Goal: Information Seeking & Learning: Learn about a topic

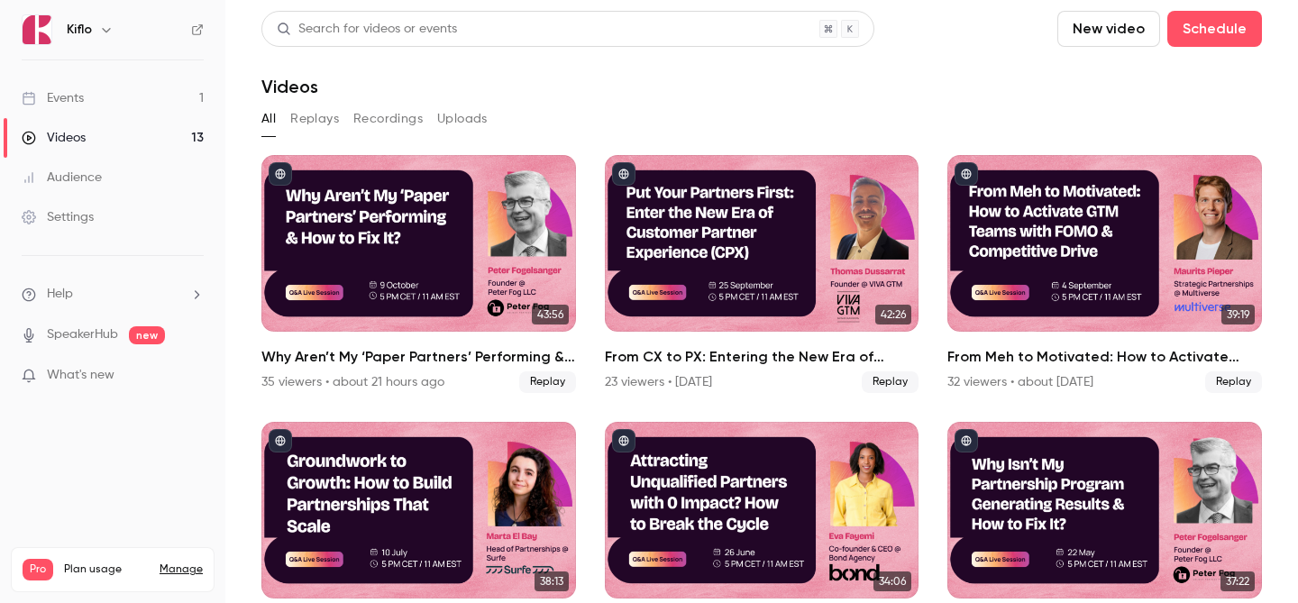
click at [134, 96] on link "Events 1" at bounding box center [112, 98] width 225 height 40
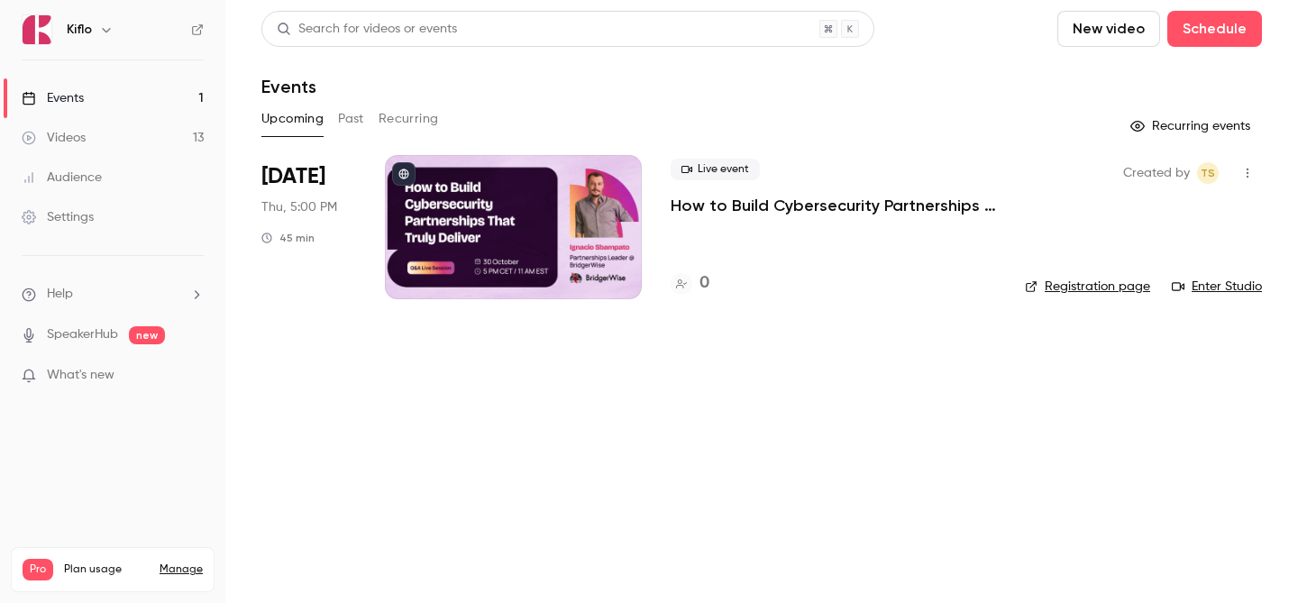
click at [180, 112] on link "Events 1" at bounding box center [112, 98] width 225 height 40
click at [183, 144] on link "Videos 13" at bounding box center [112, 138] width 225 height 40
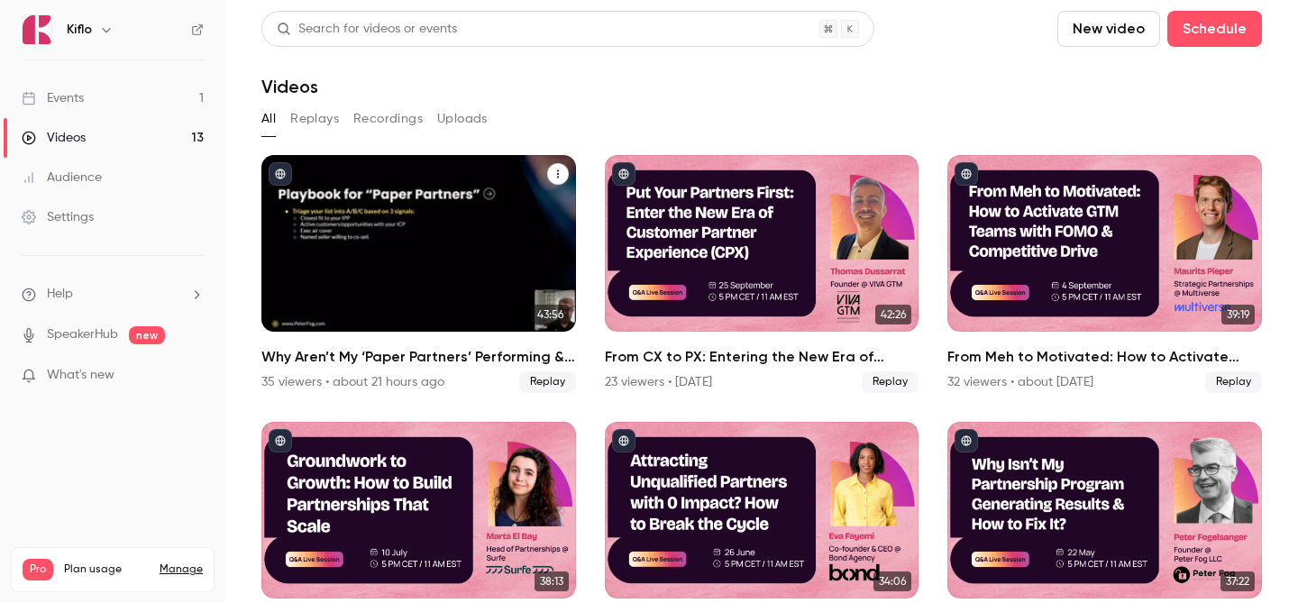
click at [421, 206] on div "Why Aren’t My ‘Paper Partners’ Performing & How to Fix It?" at bounding box center [418, 243] width 315 height 177
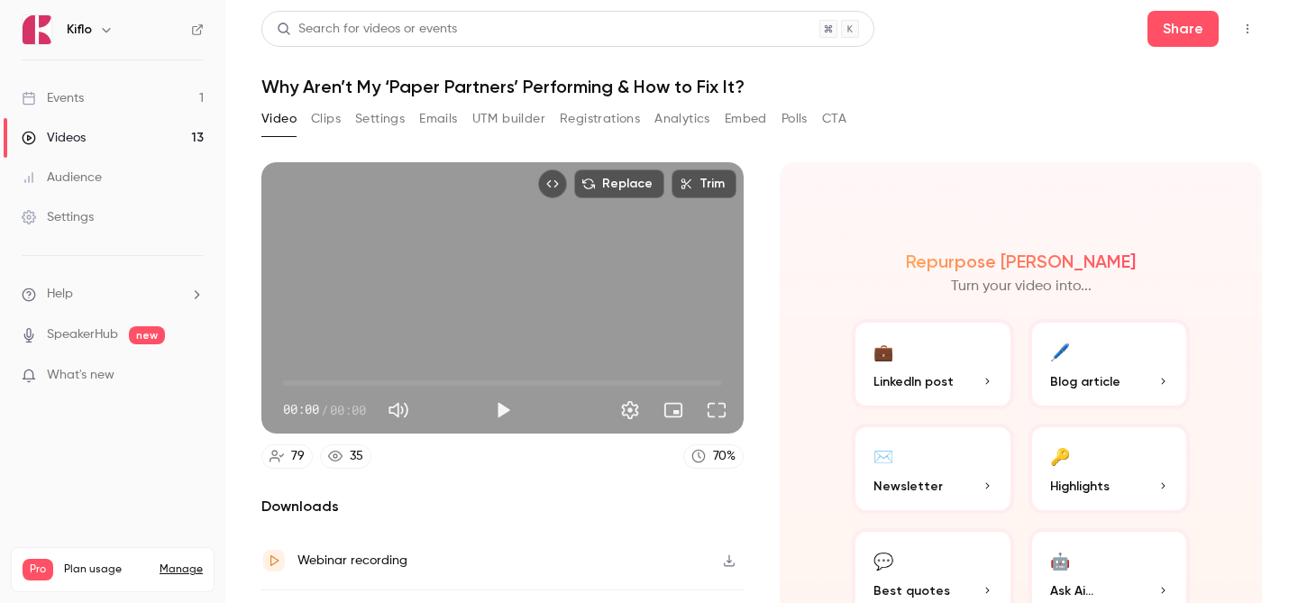
click at [591, 123] on button "Registrations" at bounding box center [600, 119] width 80 height 29
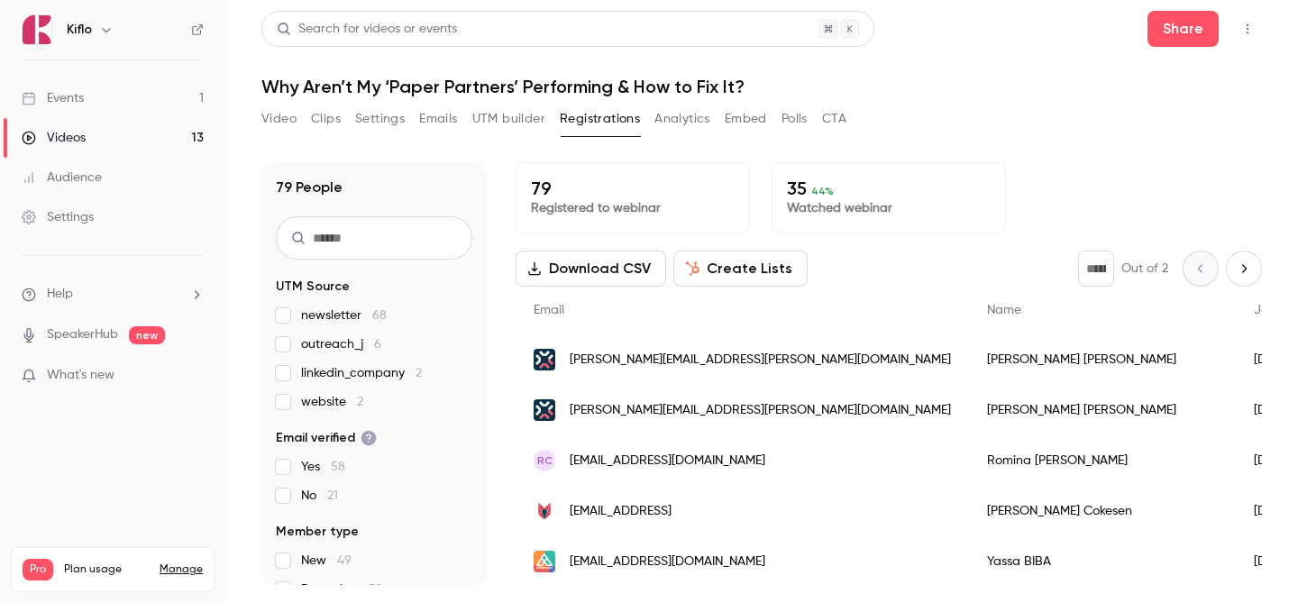
click at [146, 83] on link "Events 1" at bounding box center [112, 98] width 225 height 40
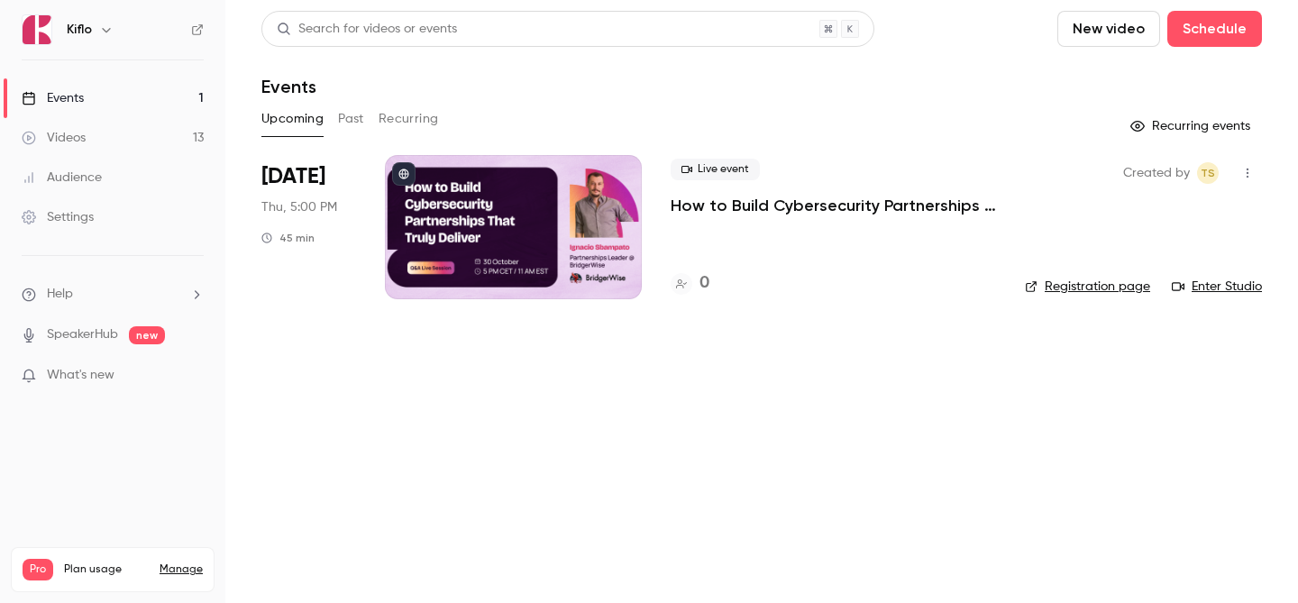
click at [141, 113] on link "Events 1" at bounding box center [112, 98] width 225 height 40
click at [148, 131] on link "Videos 13" at bounding box center [112, 138] width 225 height 40
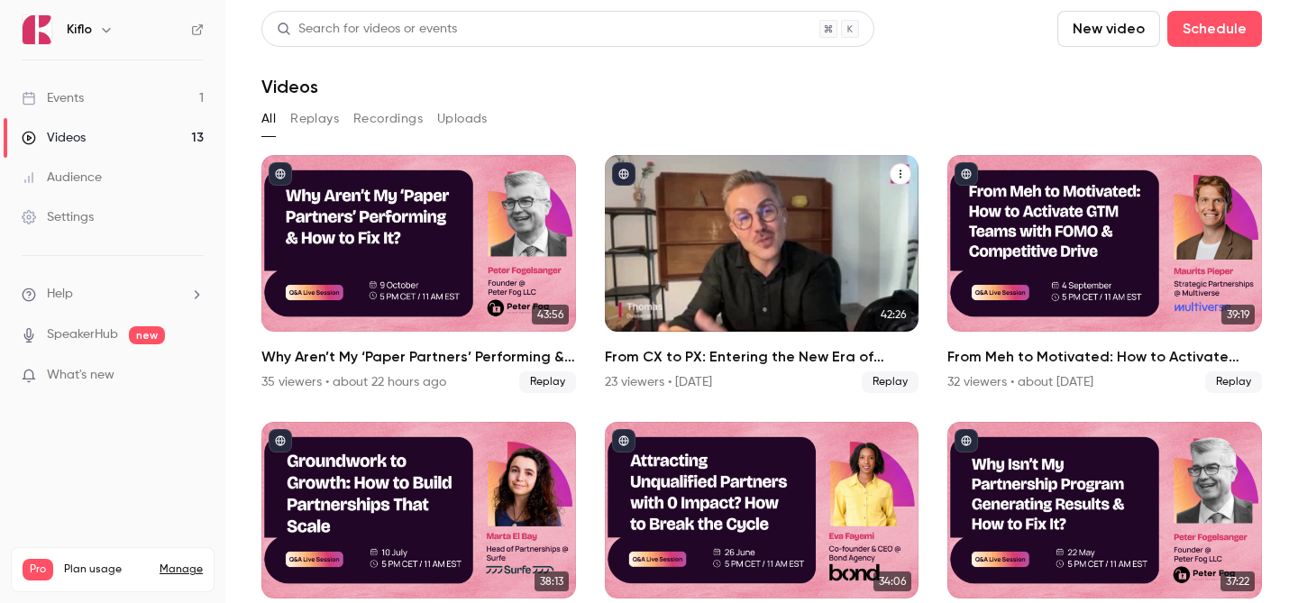
click at [769, 239] on div "From CX to PX: Entering the New Era of Partner Experience" at bounding box center [762, 243] width 315 height 177
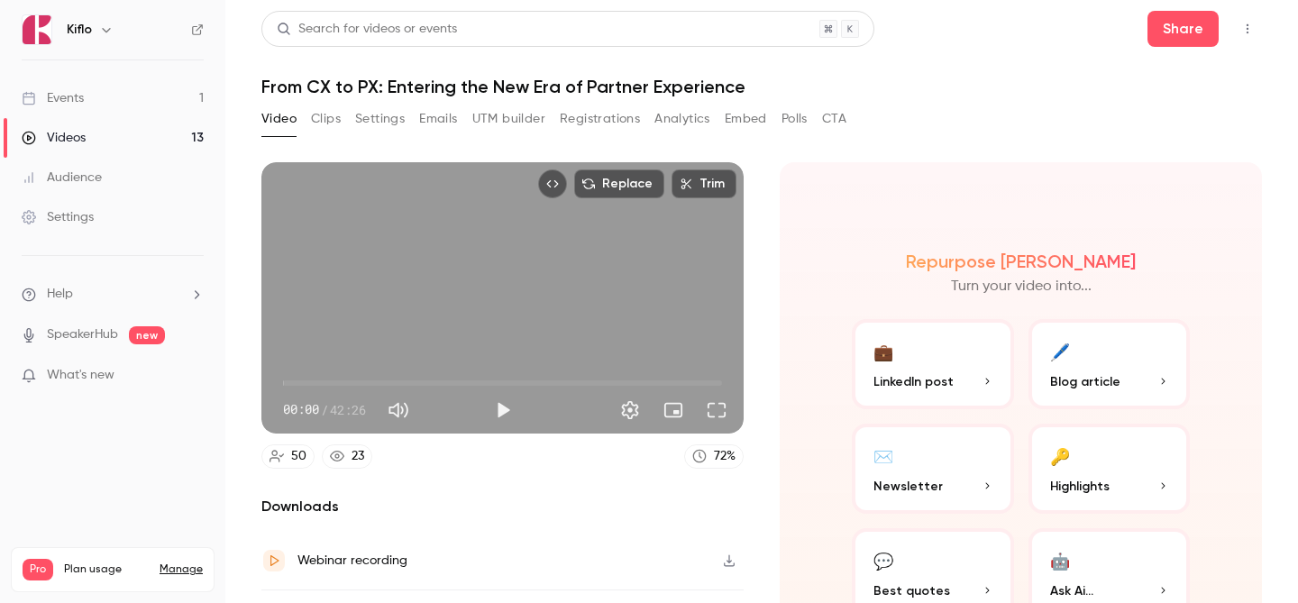
click at [599, 125] on button "Registrations" at bounding box center [600, 119] width 80 height 29
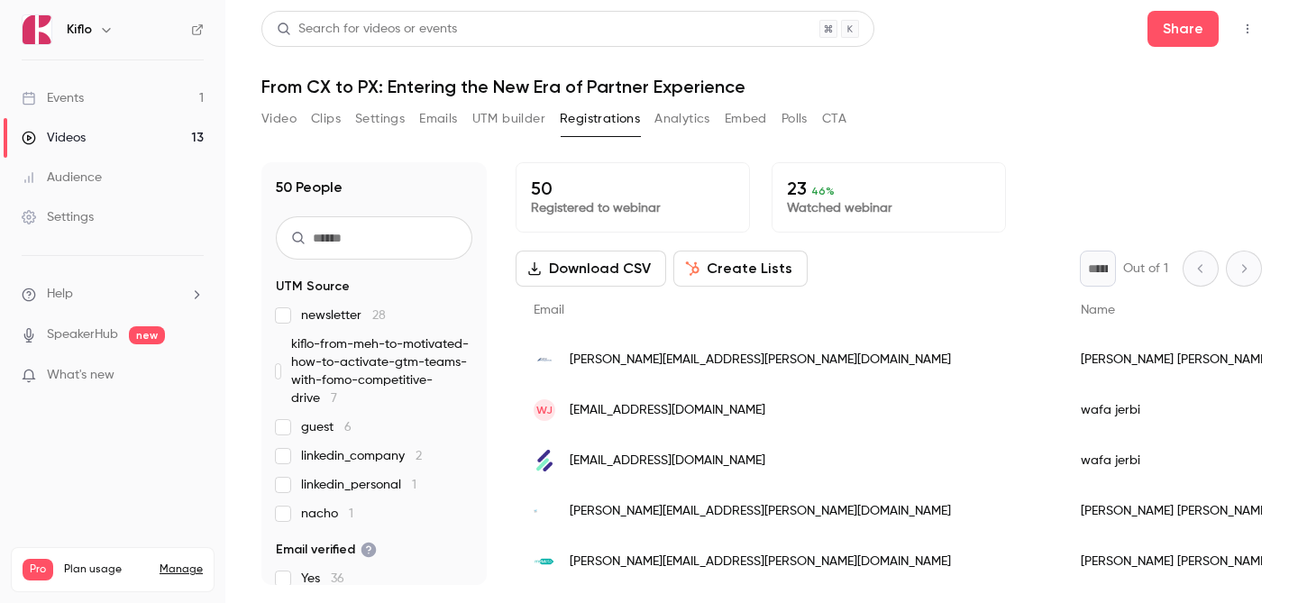
click at [159, 96] on link "Events 1" at bounding box center [112, 98] width 225 height 40
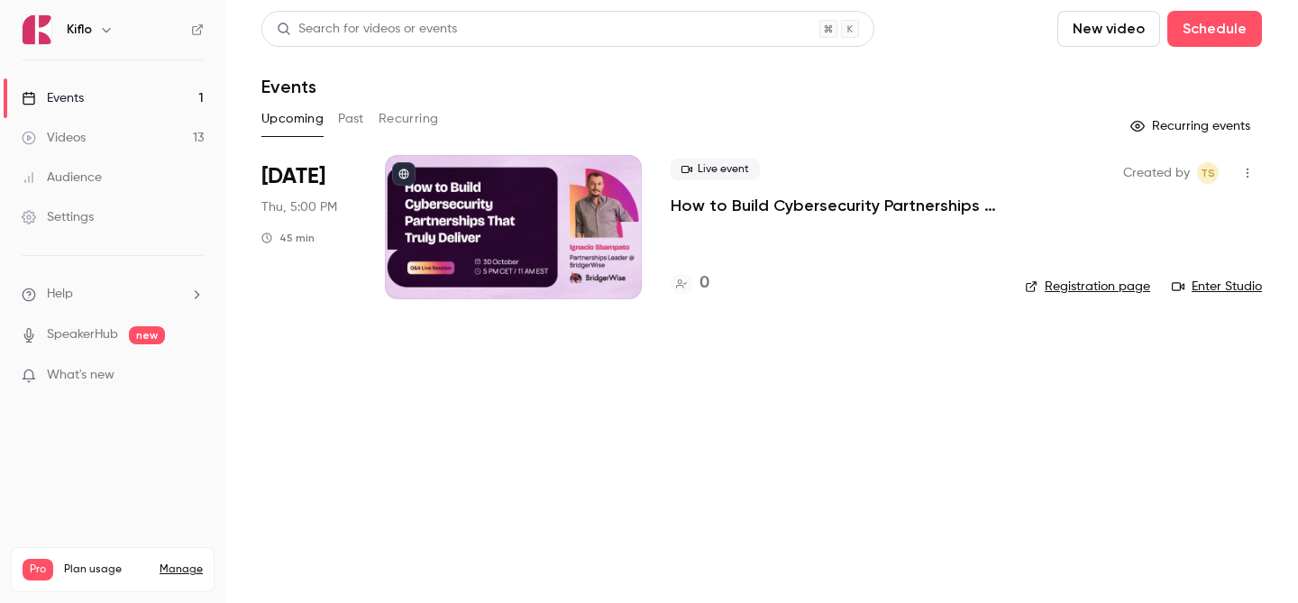
click at [136, 131] on link "Videos 13" at bounding box center [112, 138] width 225 height 40
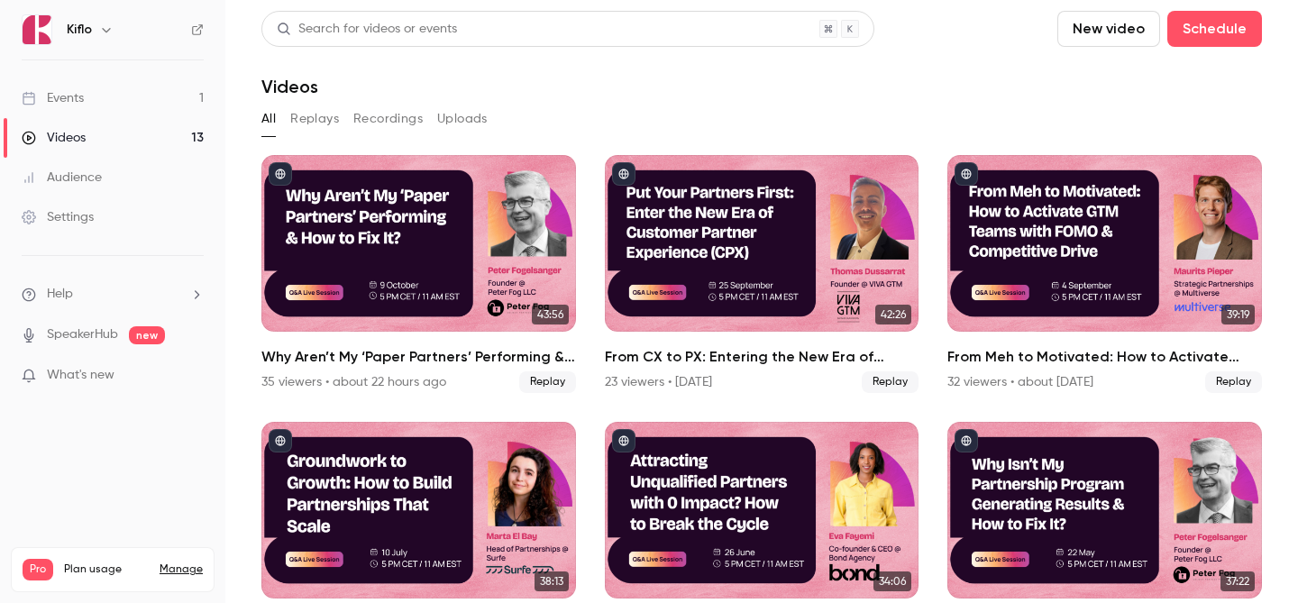
click at [136, 131] on link "Videos 13" at bounding box center [112, 138] width 225 height 40
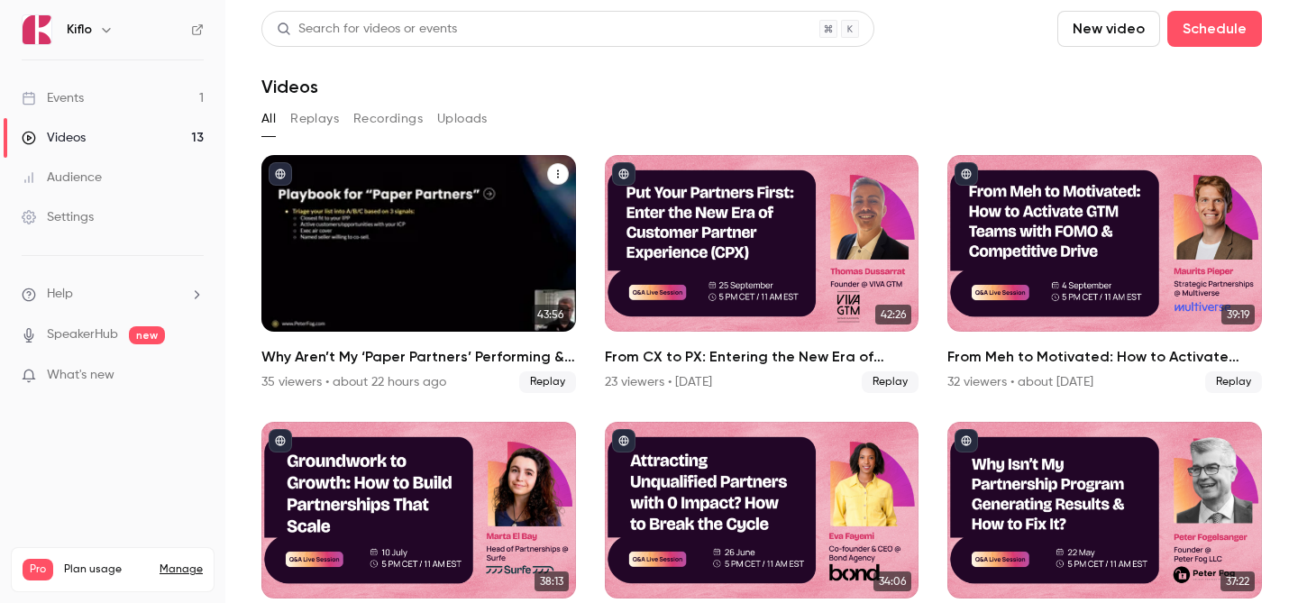
click at [468, 220] on div "Why Aren’t My ‘Paper Partners’ Performing & How to Fix It?" at bounding box center [418, 243] width 315 height 177
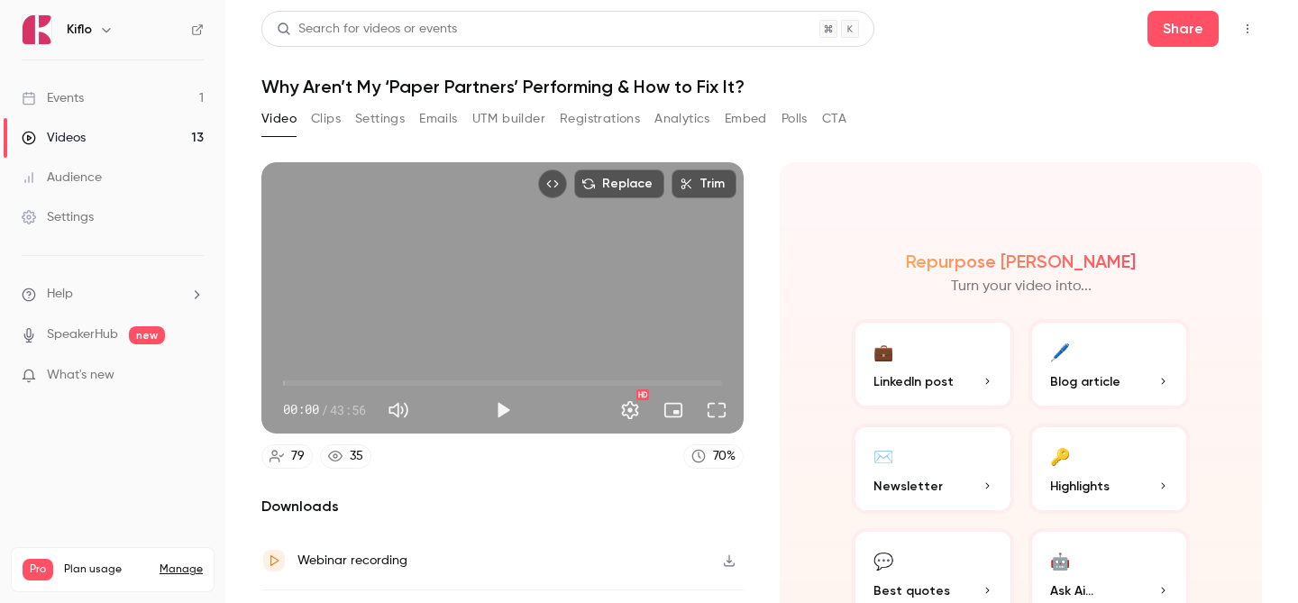
click at [590, 119] on button "Registrations" at bounding box center [600, 119] width 80 height 29
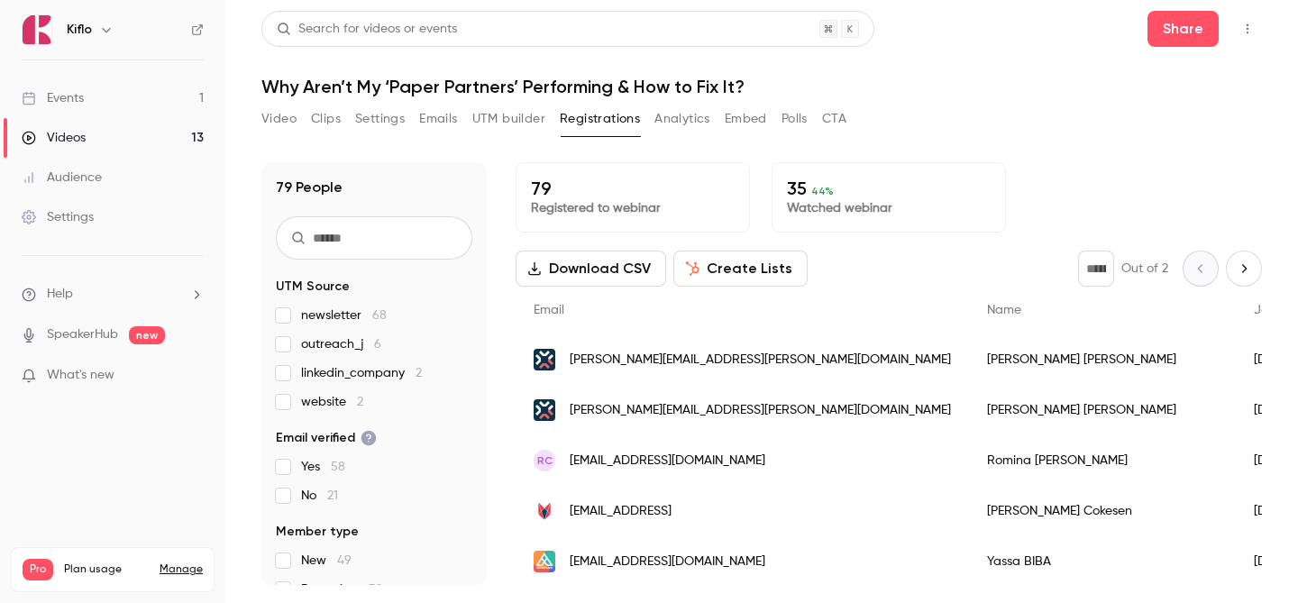
click at [88, 101] on link "Events 1" at bounding box center [112, 98] width 225 height 40
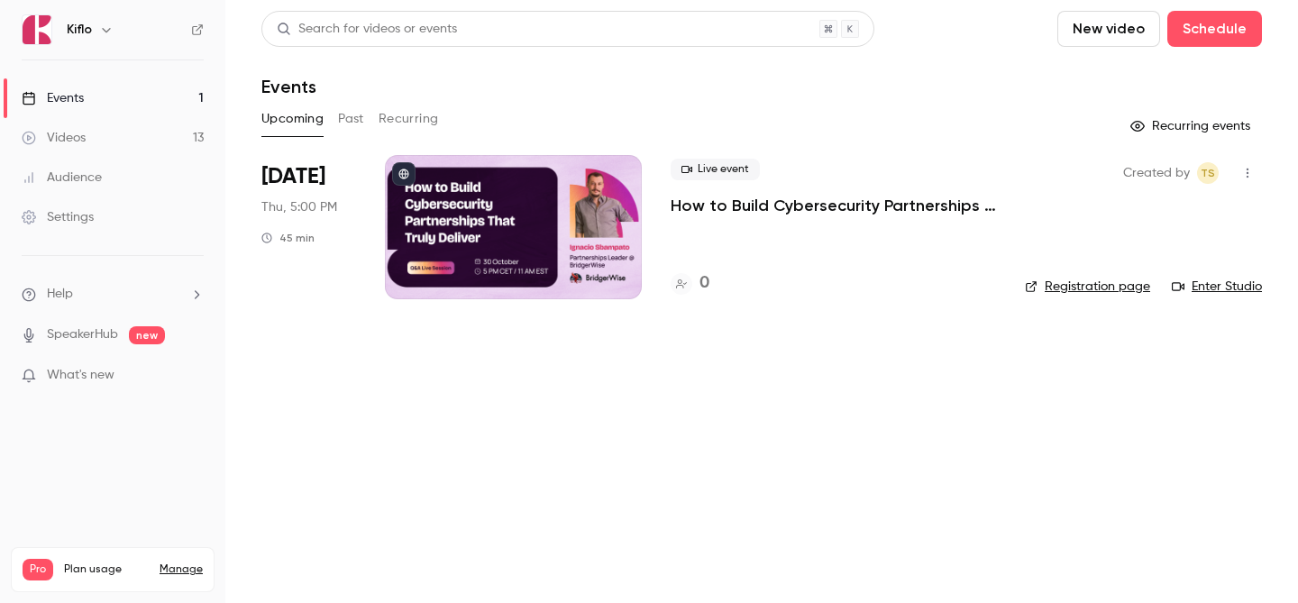
click at [132, 116] on link "Events 1" at bounding box center [112, 98] width 225 height 40
click at [132, 131] on link "Videos 13" at bounding box center [112, 138] width 225 height 40
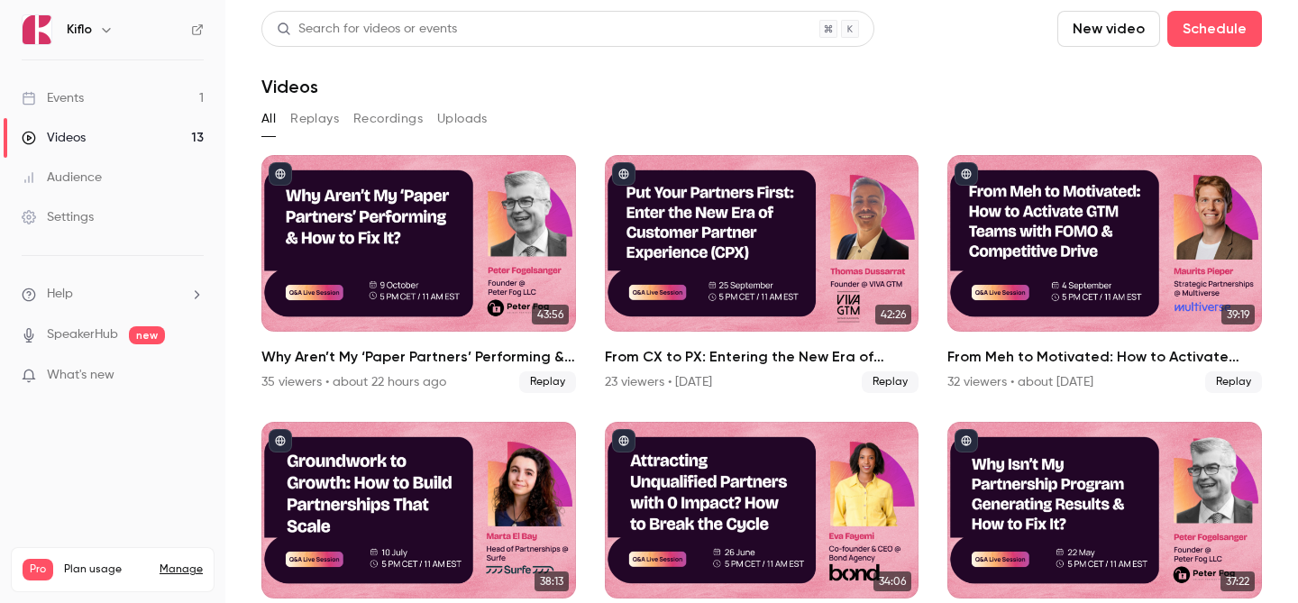
click at [141, 104] on link "Events 1" at bounding box center [112, 98] width 225 height 40
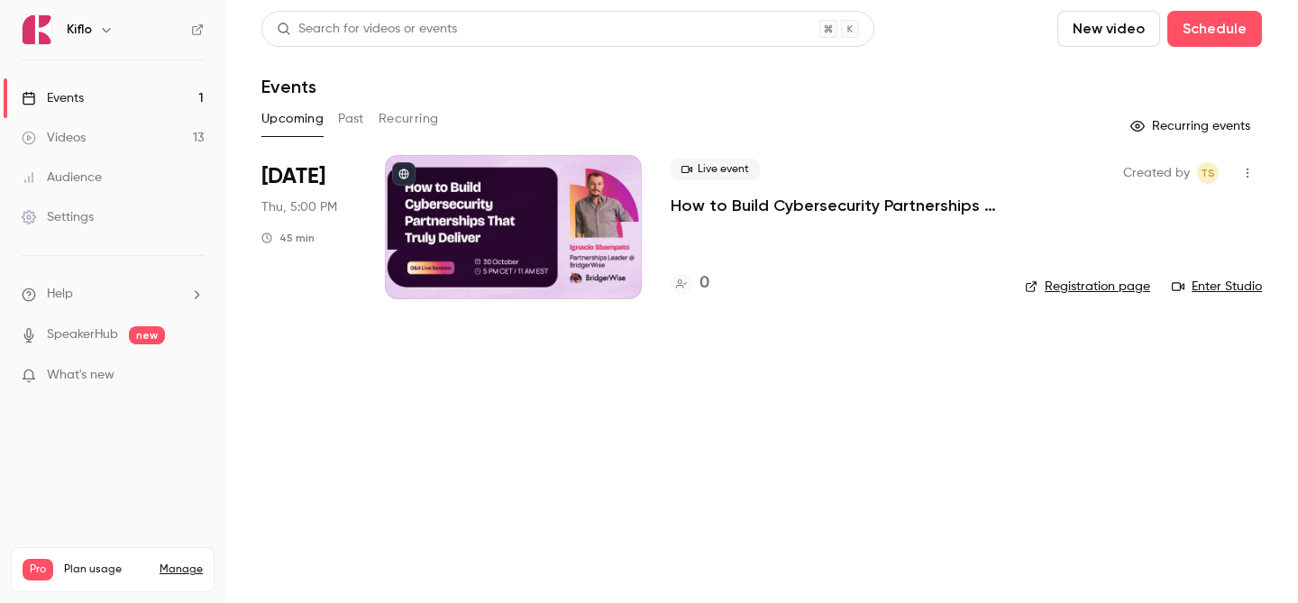
click at [157, 151] on link "Videos 13" at bounding box center [112, 138] width 225 height 40
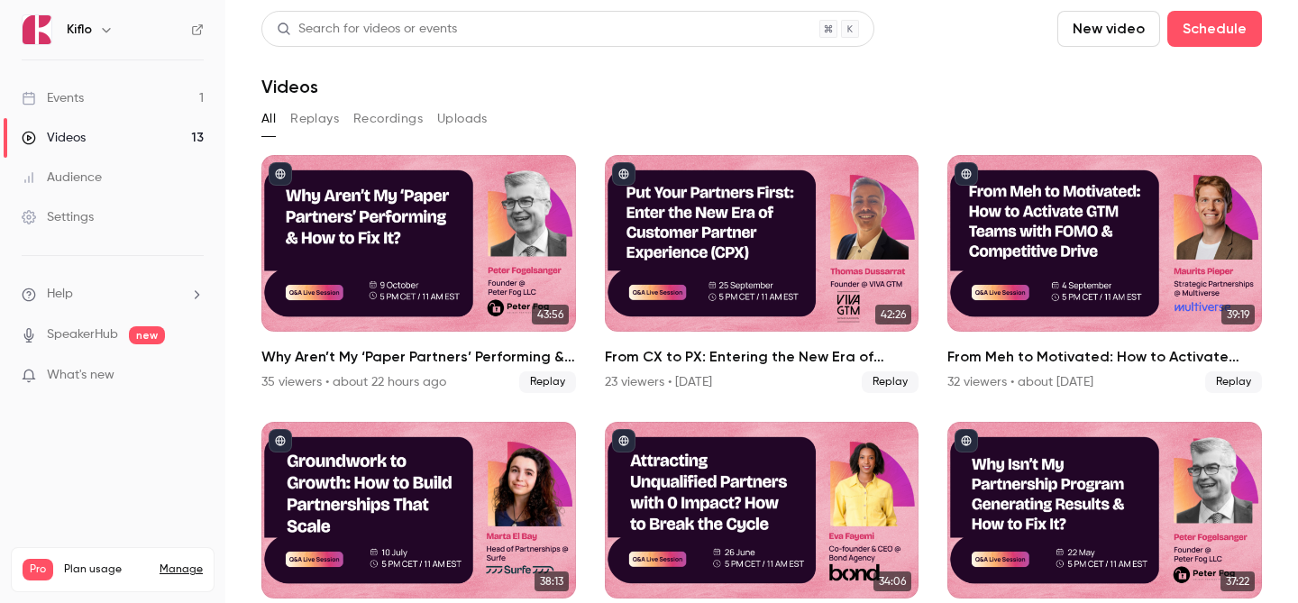
click at [173, 101] on link "Events 1" at bounding box center [112, 98] width 225 height 40
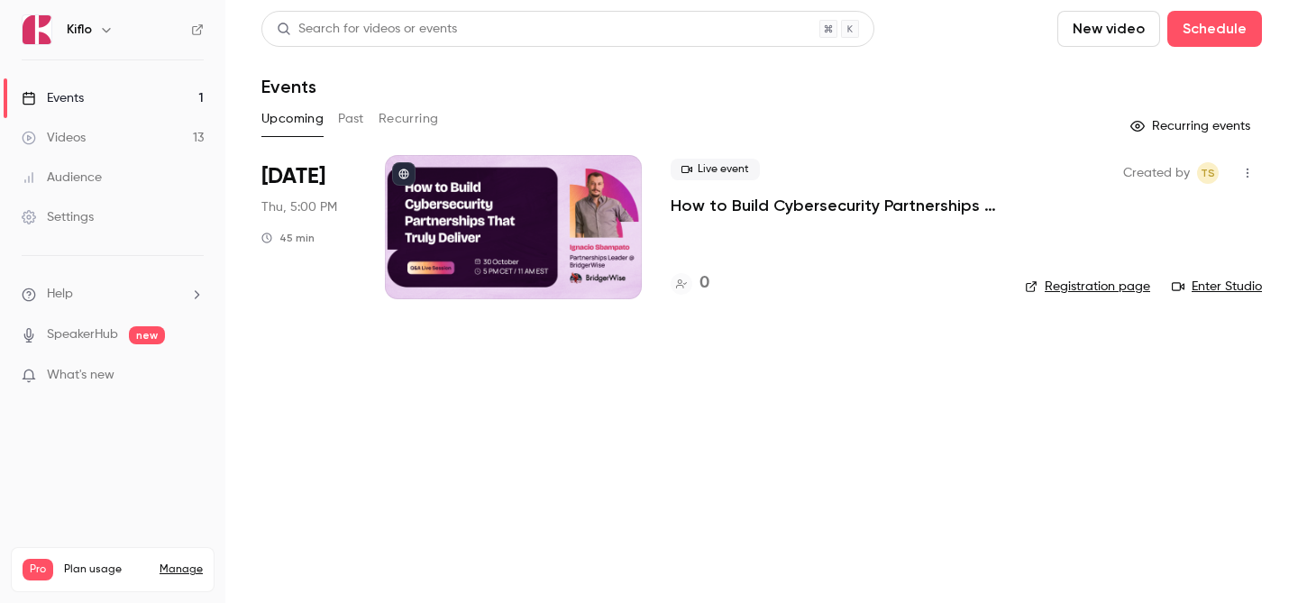
click at [114, 98] on link "Events 1" at bounding box center [112, 98] width 225 height 40
click at [123, 151] on link "Videos 13" at bounding box center [112, 138] width 225 height 40
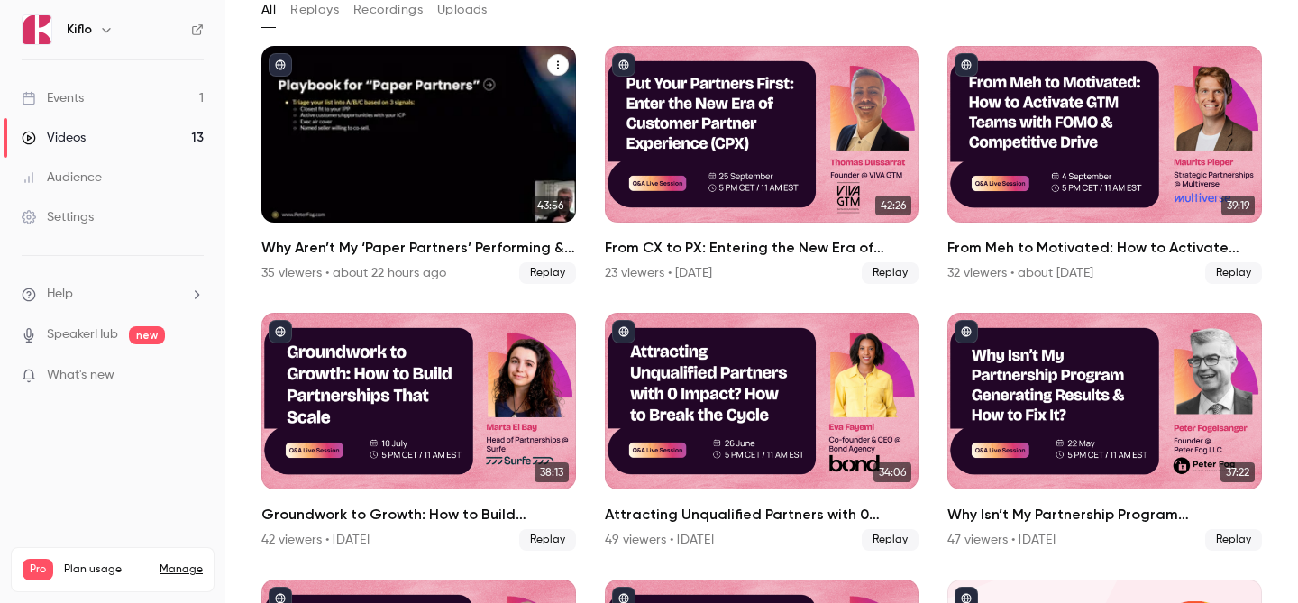
scroll to position [155, 0]
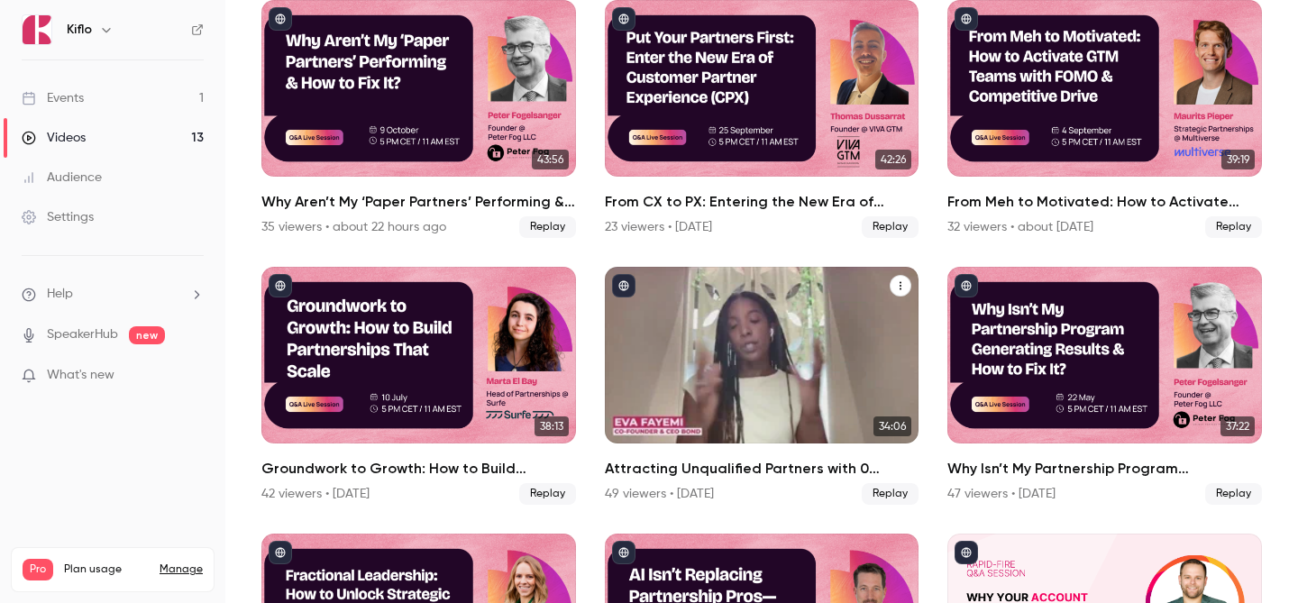
click at [799, 301] on div "Attracting Unqualified Partners with 0 Impact? How to Break the Cycle" at bounding box center [762, 355] width 315 height 177
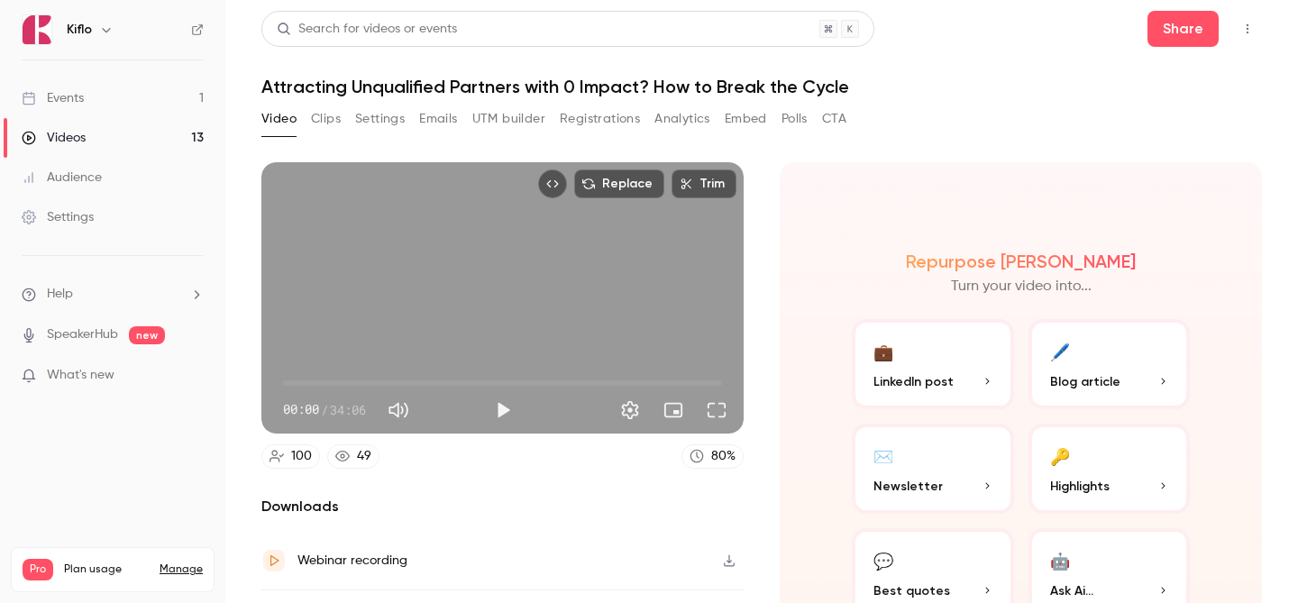
click at [608, 111] on button "Registrations" at bounding box center [600, 119] width 80 height 29
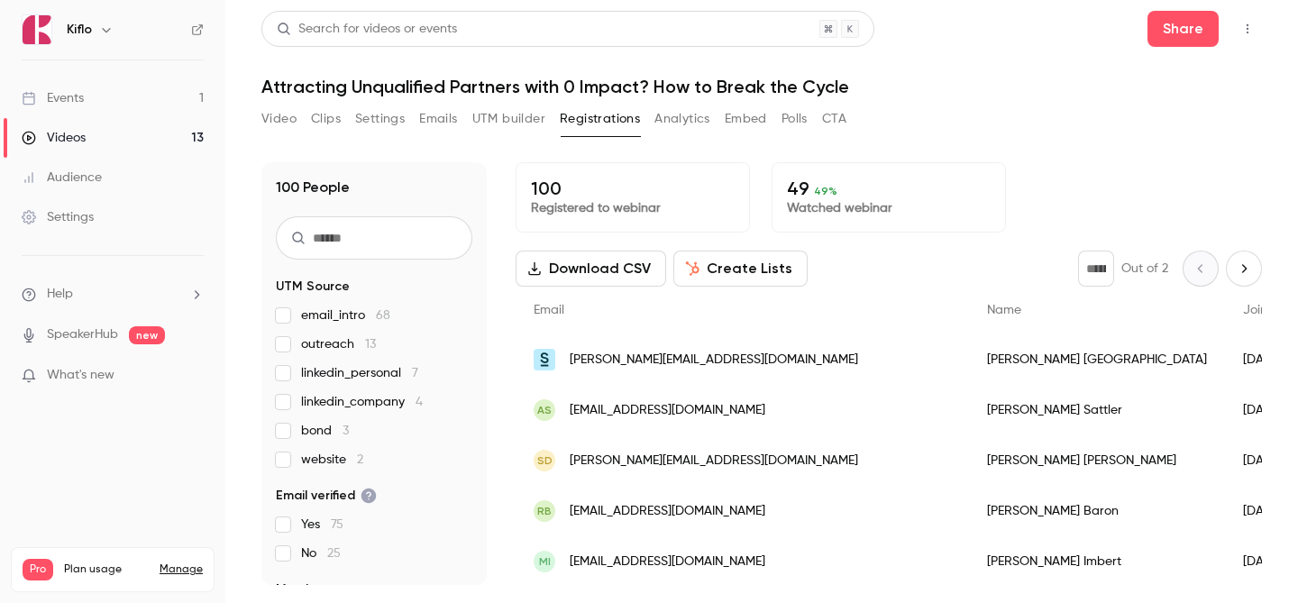
click at [114, 146] on link "Videos 13" at bounding box center [112, 138] width 225 height 40
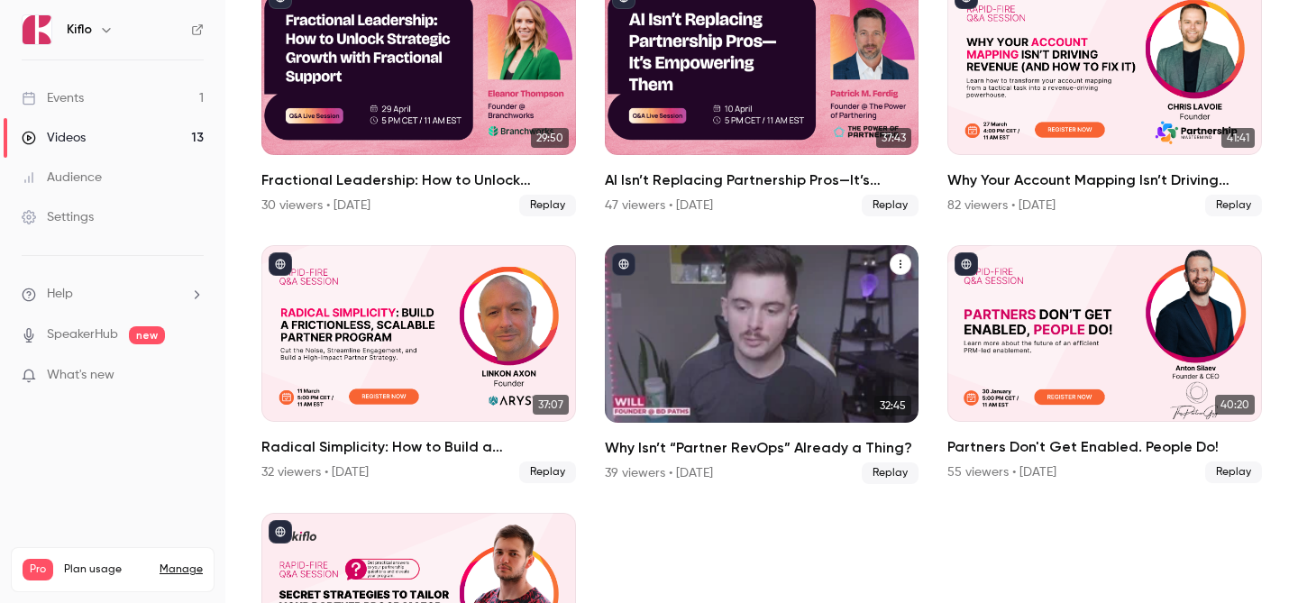
scroll to position [726, 0]
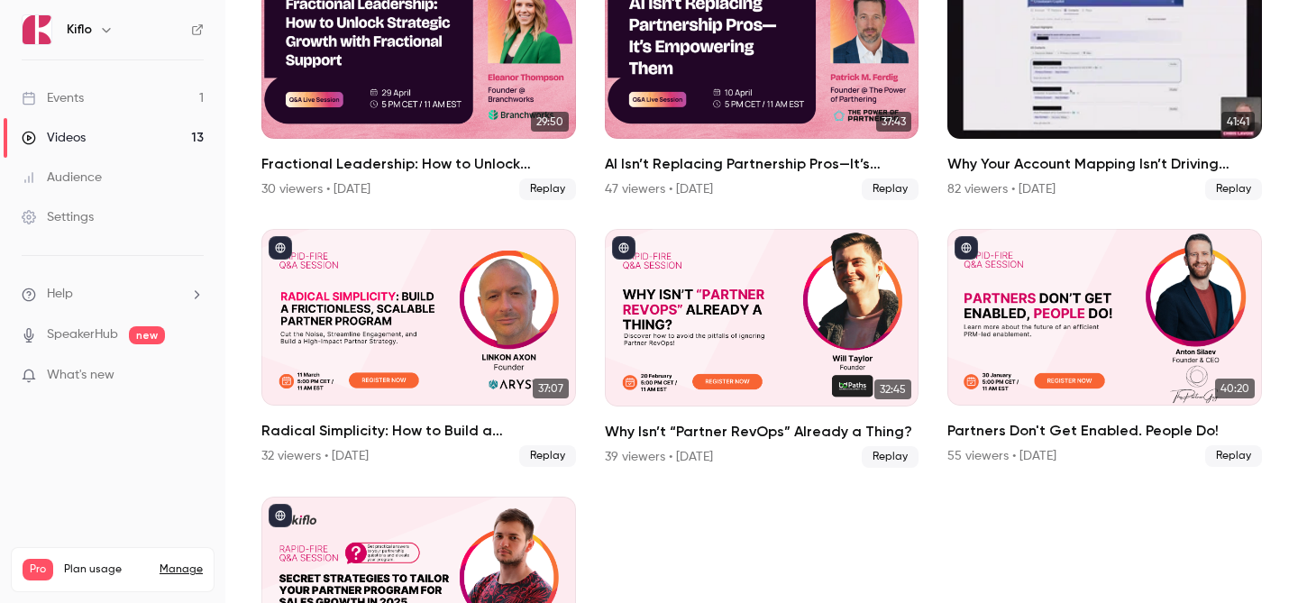
click at [1117, 22] on div "Why Your Account Mapping Isn’t Driving Revenue (And How to Fix It)" at bounding box center [1104, 50] width 315 height 177
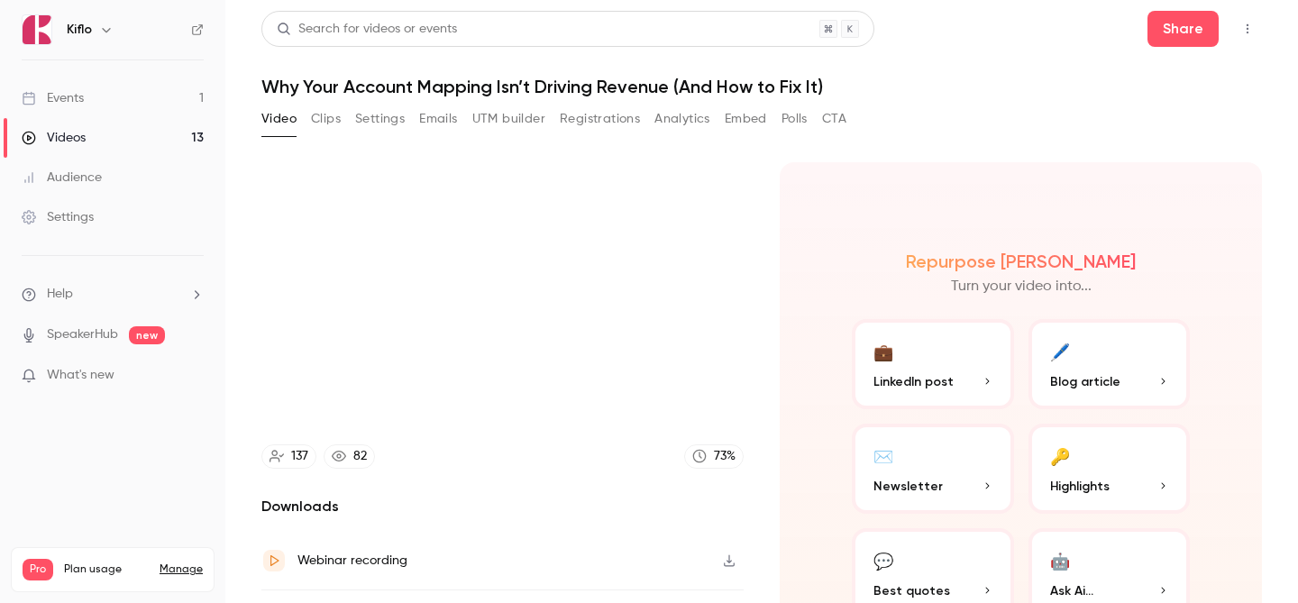
click at [616, 123] on button "Registrations" at bounding box center [600, 119] width 80 height 29
